Goal: Find contact information: Find contact information

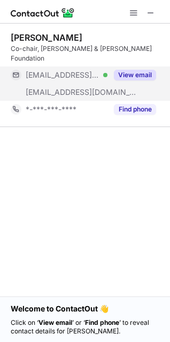
click at [140, 70] on button "View email" at bounding box center [135, 75] width 42 height 11
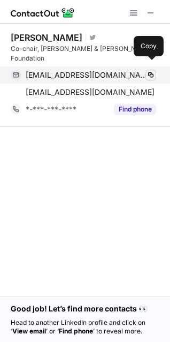
click at [150, 71] on span at bounding box center [151, 75] width 9 height 9
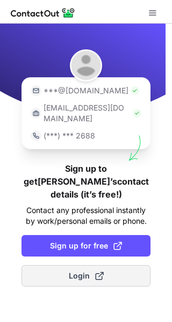
click at [110, 265] on button "Login" at bounding box center [85, 275] width 129 height 21
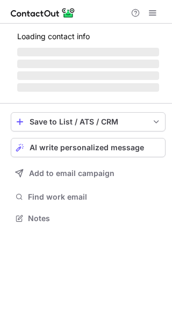
scroll to position [207, 172]
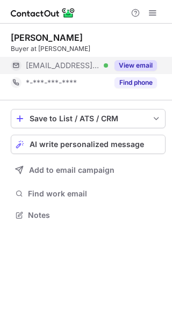
click at [126, 63] on button "View email" at bounding box center [135, 65] width 42 height 11
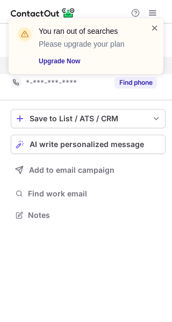
click at [153, 24] on span at bounding box center [154, 28] width 9 height 11
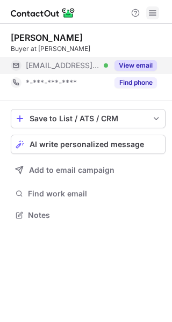
click at [148, 13] on span at bounding box center [152, 13] width 9 height 9
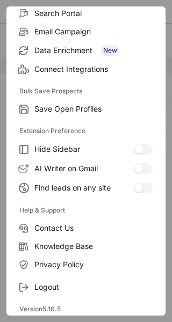
scroll to position [125, 0]
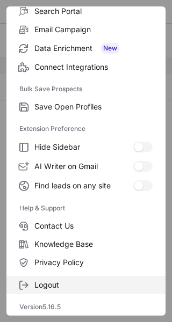
click at [43, 285] on span "Logout" at bounding box center [93, 285] width 118 height 10
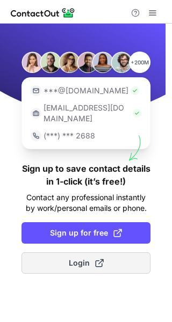
click at [107, 252] on button "Login" at bounding box center [85, 262] width 129 height 21
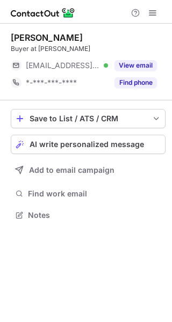
scroll to position [207, 172]
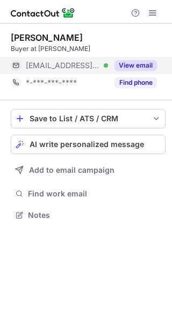
click at [136, 64] on button "View email" at bounding box center [135, 65] width 42 height 11
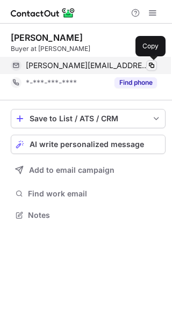
click at [148, 65] on span at bounding box center [151, 65] width 9 height 9
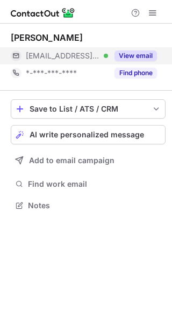
scroll to position [198, 172]
click at [135, 55] on button "View email" at bounding box center [135, 55] width 42 height 11
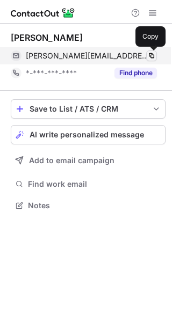
click at [148, 55] on span at bounding box center [151, 55] width 9 height 9
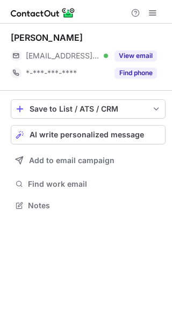
scroll to position [198, 172]
click at [138, 56] on button "View email" at bounding box center [135, 55] width 42 height 11
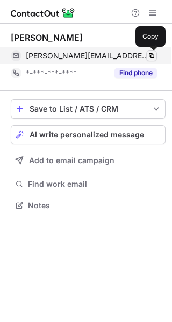
click at [151, 56] on span at bounding box center [151, 55] width 9 height 9
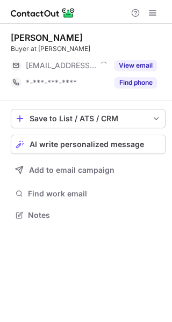
scroll to position [207, 172]
click at [139, 61] on button "View email" at bounding box center [135, 65] width 42 height 11
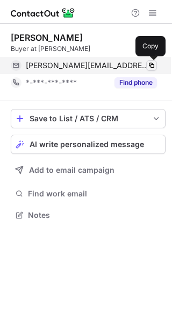
click at [150, 64] on span at bounding box center [151, 65] width 9 height 9
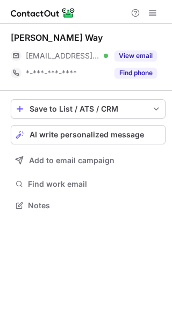
scroll to position [198, 172]
click at [145, 55] on button "View email" at bounding box center [135, 55] width 42 height 11
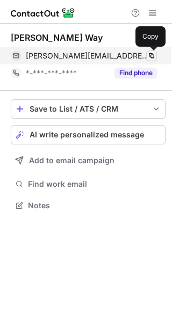
click at [151, 56] on span at bounding box center [151, 55] width 9 height 9
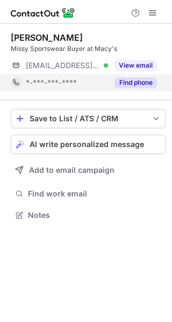
scroll to position [207, 172]
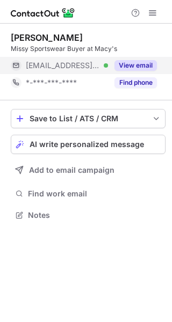
click at [137, 65] on button "View email" at bounding box center [135, 65] width 42 height 11
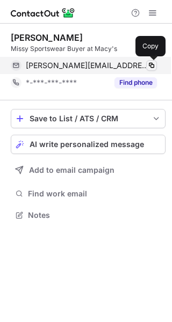
click at [150, 66] on span at bounding box center [151, 65] width 9 height 9
